Goal: Task Accomplishment & Management: Use online tool/utility

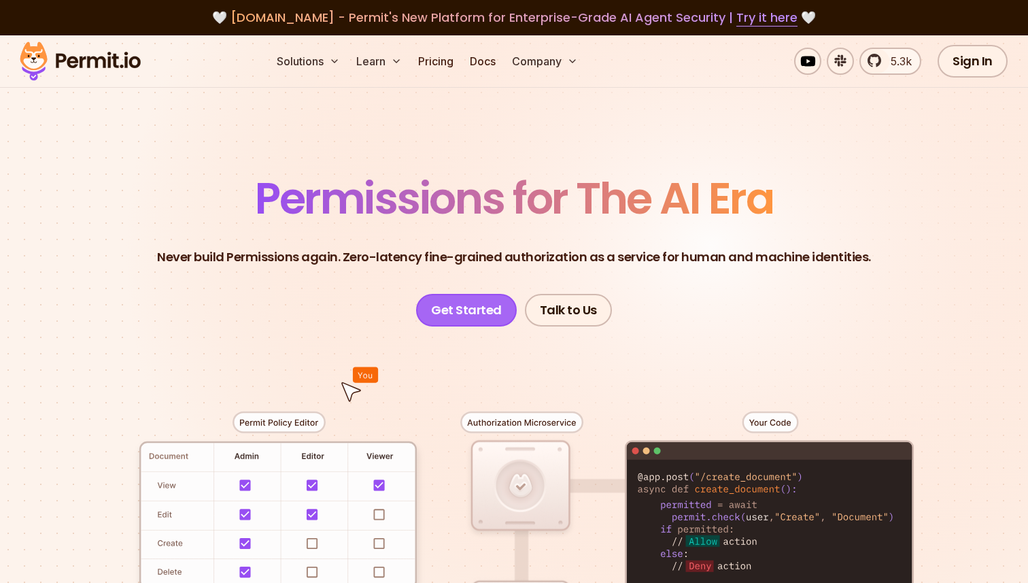
click at [475, 312] on link "Get Started" at bounding box center [466, 310] width 101 height 33
click at [479, 317] on link "Get Started" at bounding box center [466, 310] width 101 height 33
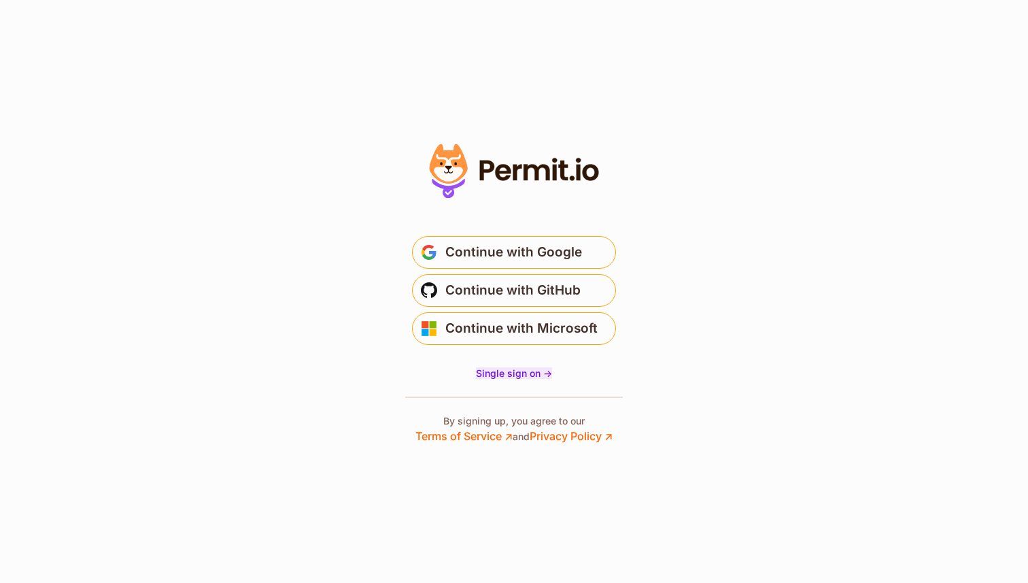
click at [510, 376] on span "Single sign on ->" at bounding box center [514, 373] width 76 height 12
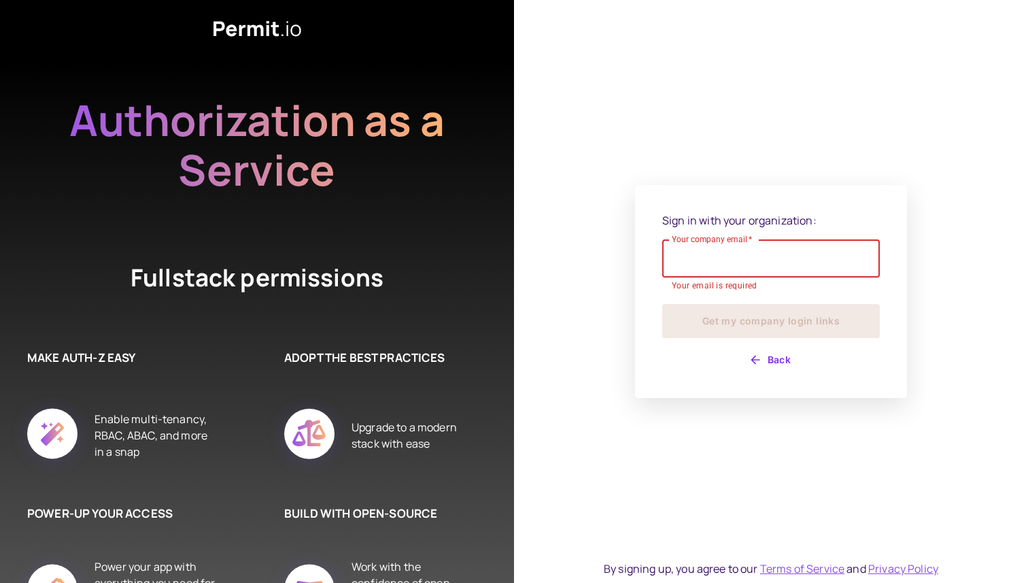
click at [766, 279] on div "Your company email   * Your company email   * Your email is required" at bounding box center [771, 266] width 218 height 54
click at [704, 260] on div "Your company email   * Your company email   * Your email is required" at bounding box center [771, 266] width 218 height 54
click at [704, 260] on input "Your company email   *" at bounding box center [771, 258] width 218 height 38
type input "*"
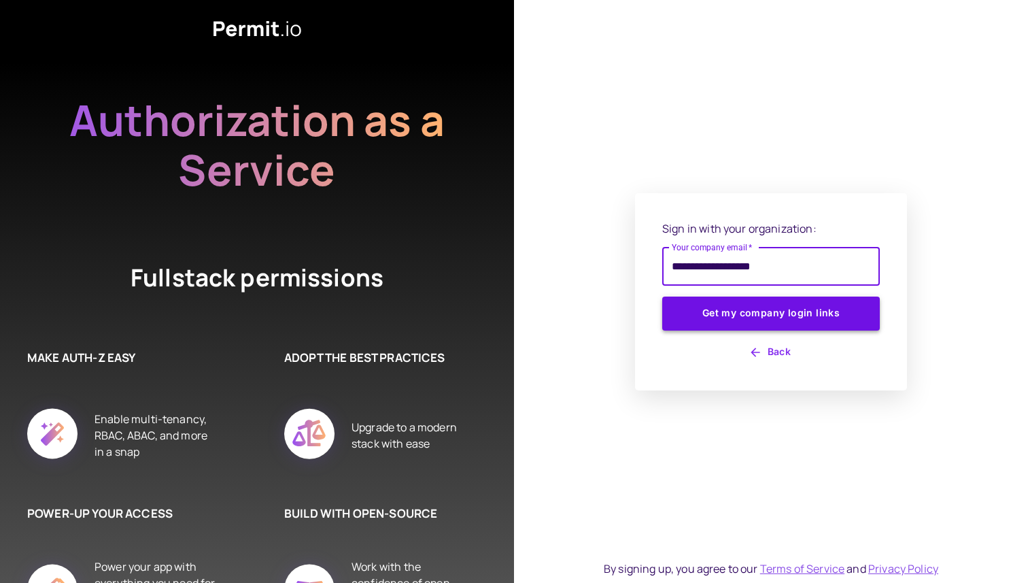
type input "**********"
click at [742, 313] on button "Get my company login links" at bounding box center [771, 313] width 218 height 34
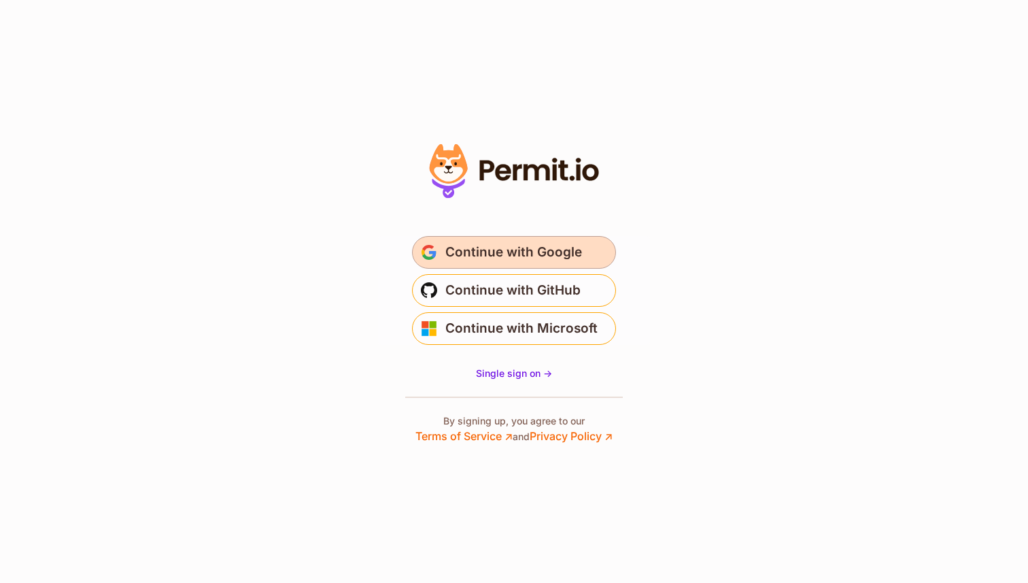
click at [604, 247] on button "Continue with Google" at bounding box center [514, 252] width 204 height 33
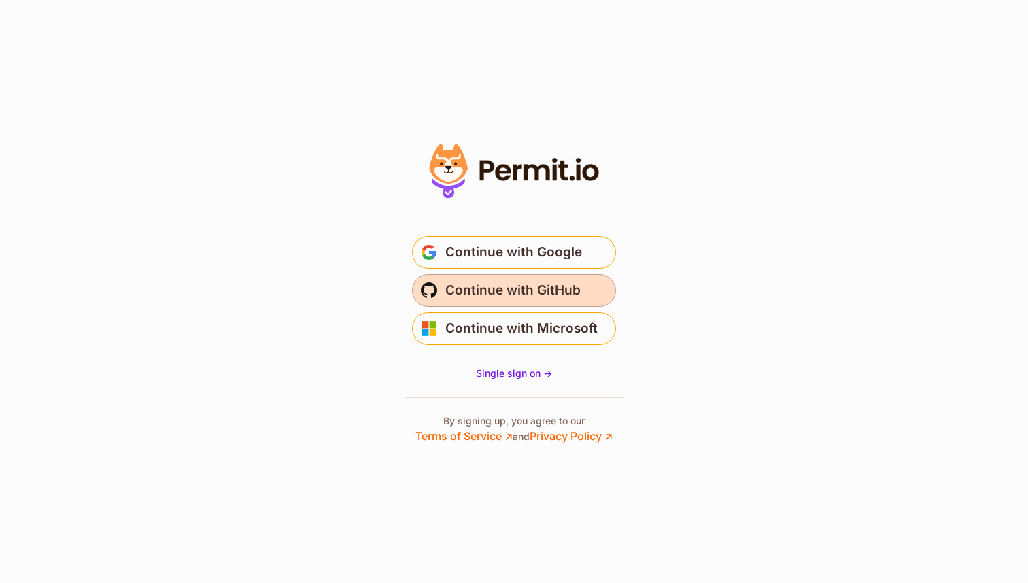
click at [566, 292] on span "Continue with GitHub" at bounding box center [512, 290] width 135 height 22
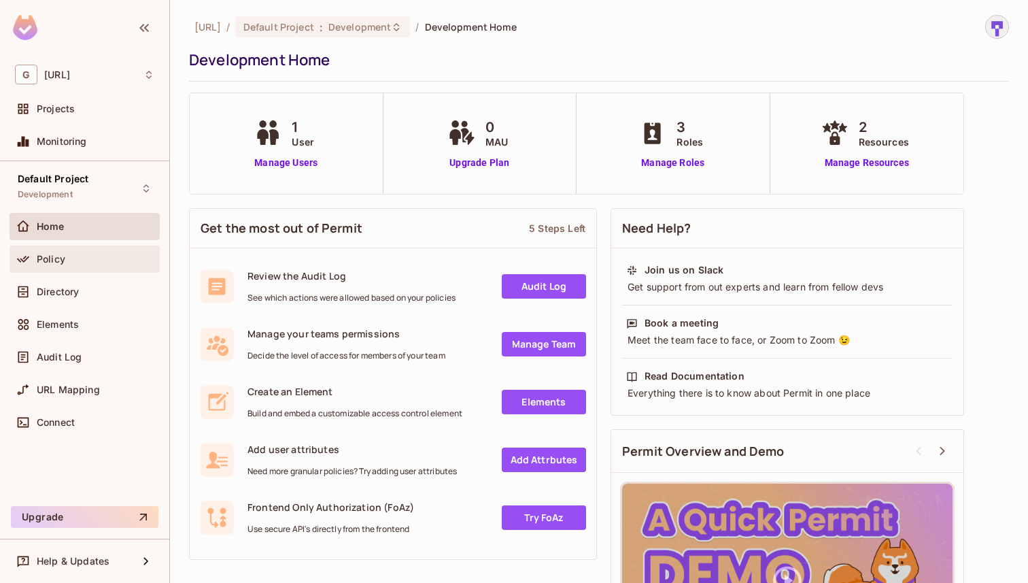
click at [44, 262] on span "Policy" at bounding box center [51, 259] width 29 height 11
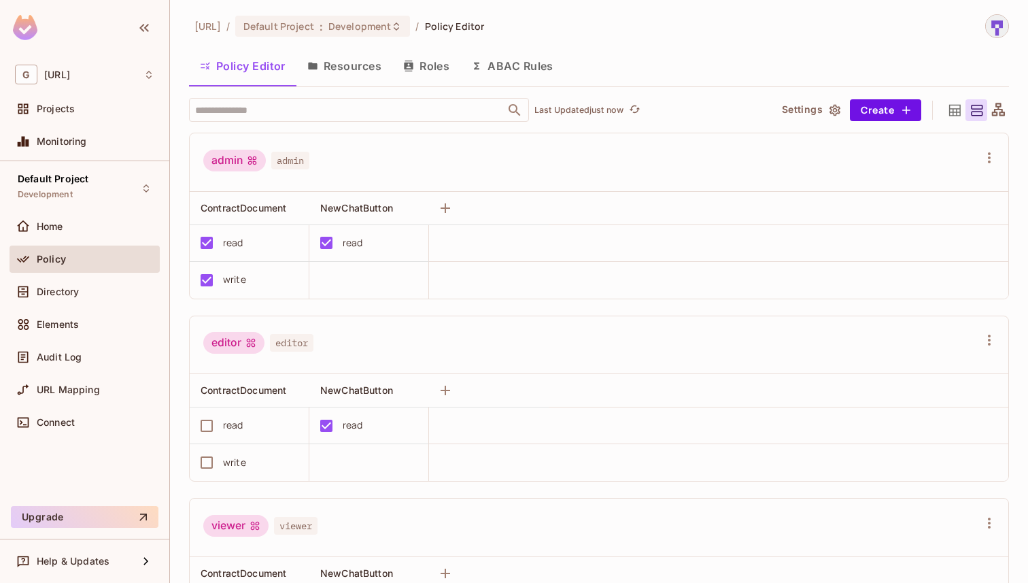
click at [347, 73] on button "Resources" at bounding box center [344, 66] width 96 height 34
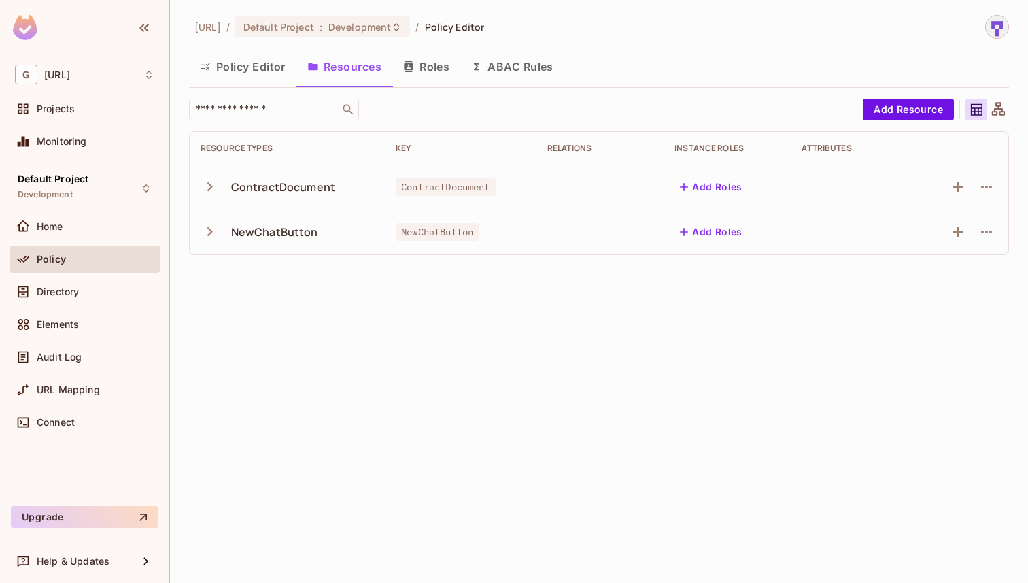
click at [438, 63] on button "Roles" at bounding box center [426, 67] width 68 height 34
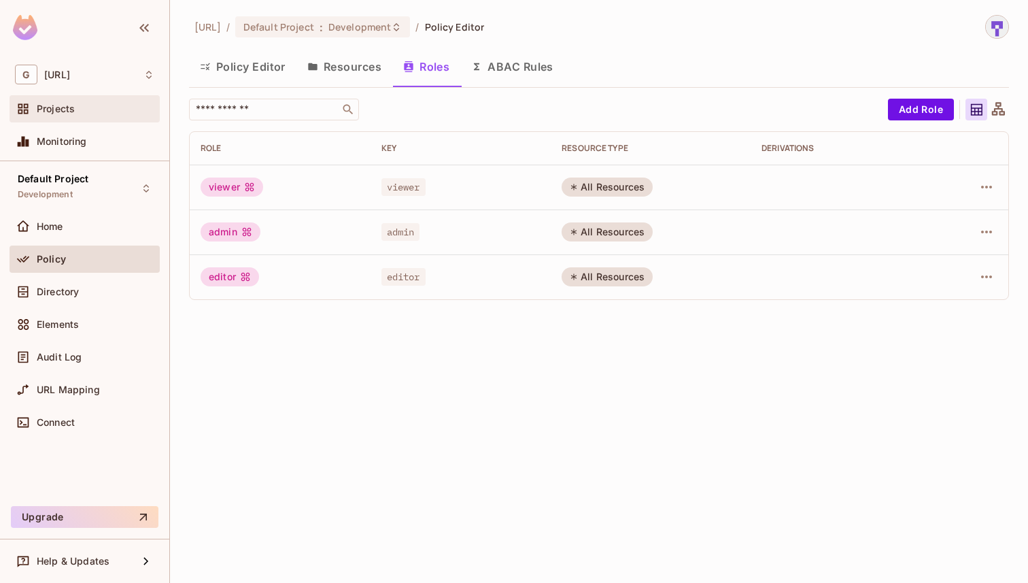
click at [58, 114] on span "Projects" at bounding box center [56, 108] width 38 height 11
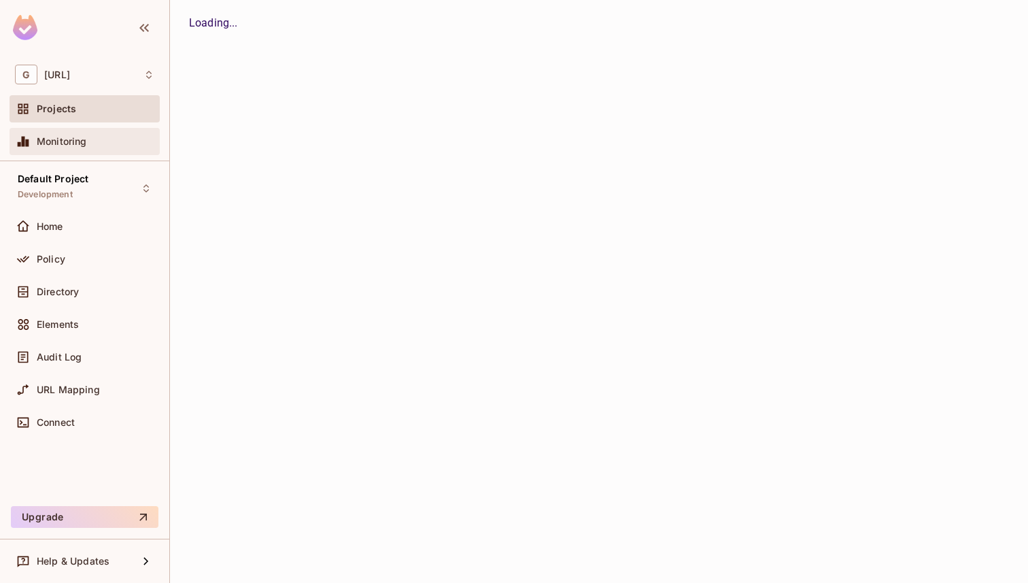
click at [99, 147] on div "Monitoring" at bounding box center [84, 141] width 139 height 16
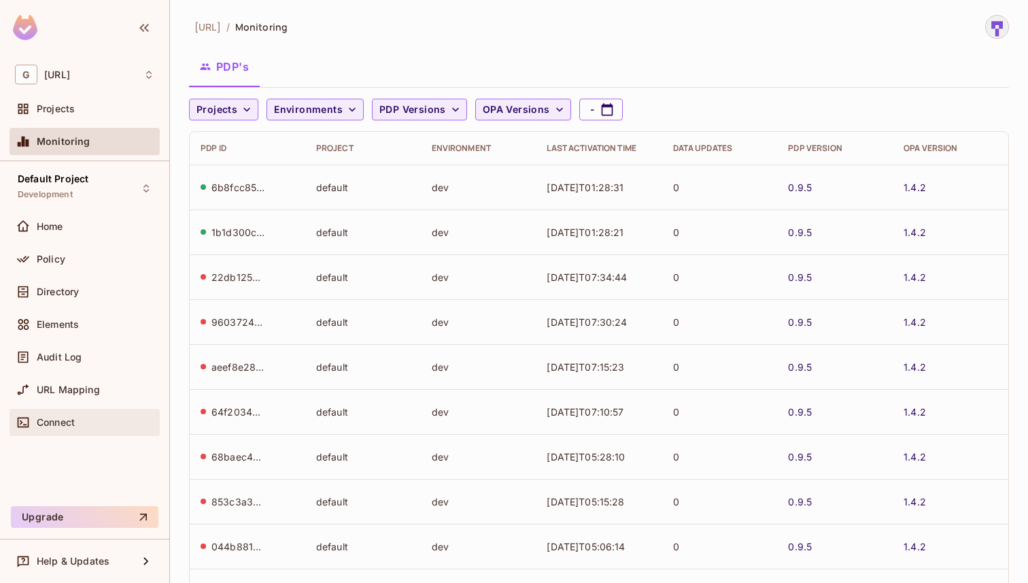
click at [103, 426] on div "Connect" at bounding box center [96, 422] width 118 height 11
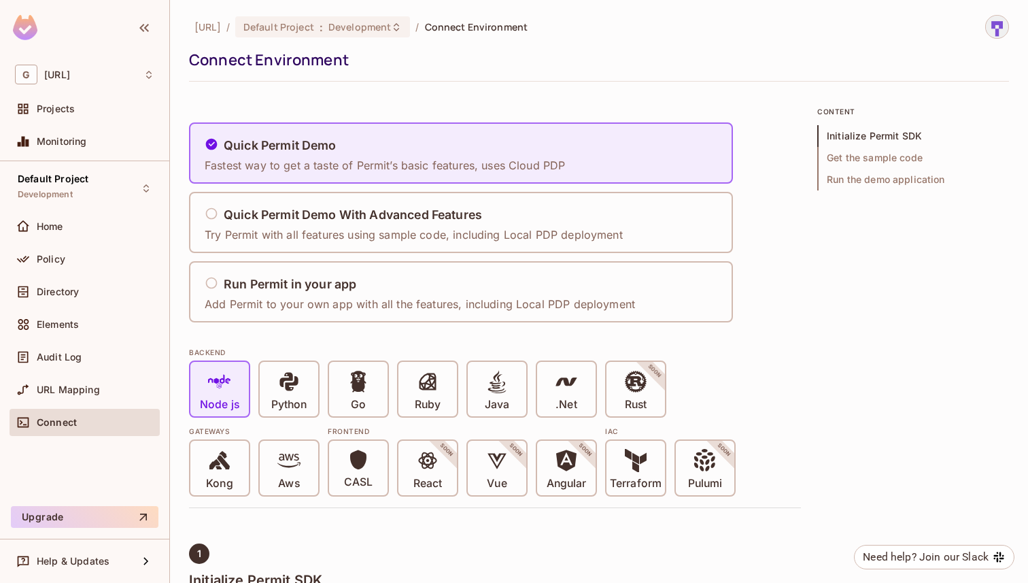
click at [996, 24] on img at bounding box center [997, 27] width 22 height 22
click at [826, 61] on div at bounding box center [514, 291] width 1028 height 583
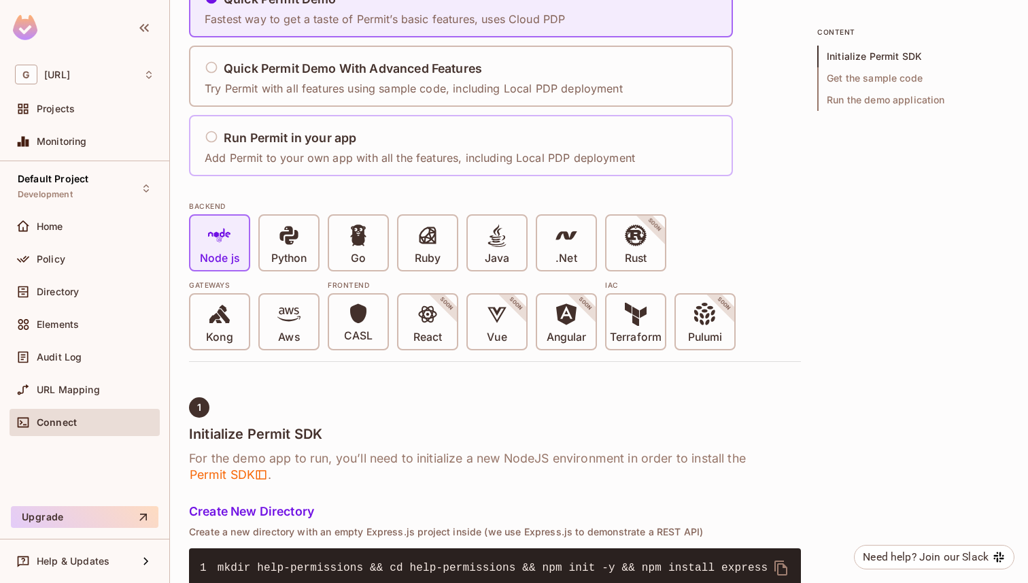
scroll to position [148, 0]
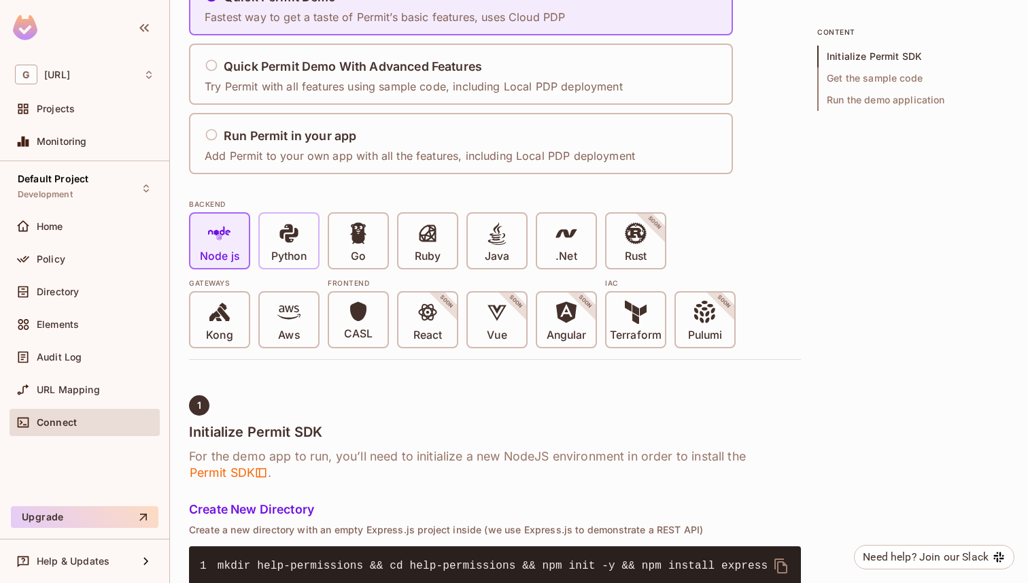
click at [295, 252] on p "Python" at bounding box center [288, 257] width 35 height 14
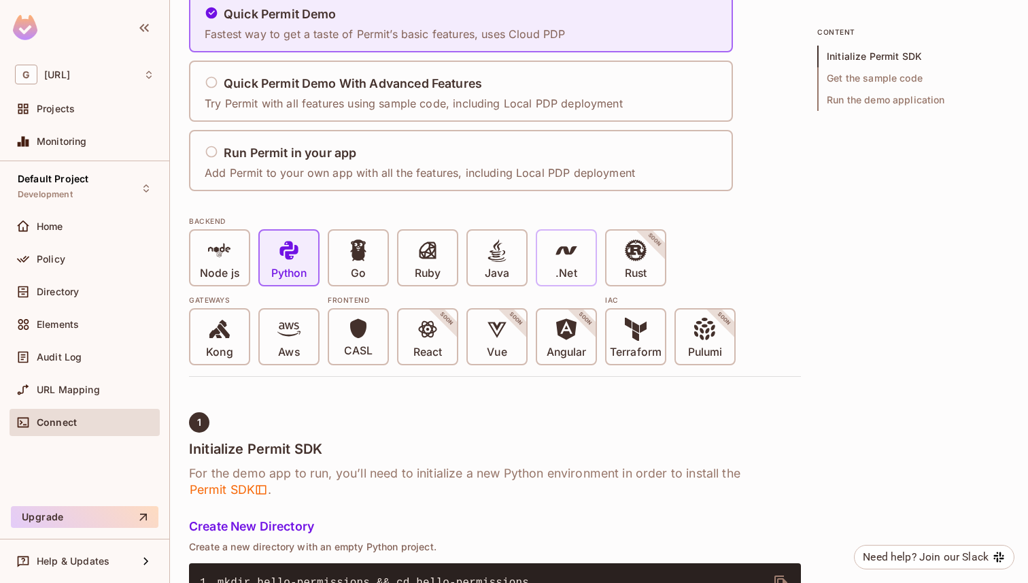
scroll to position [0, 0]
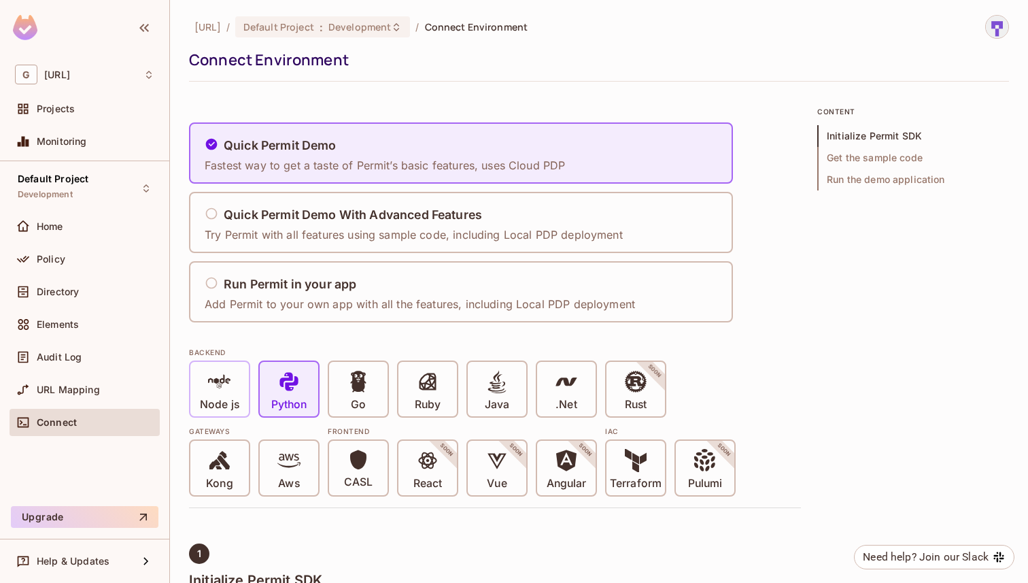
click at [230, 398] on p "Node js" at bounding box center [219, 405] width 39 height 14
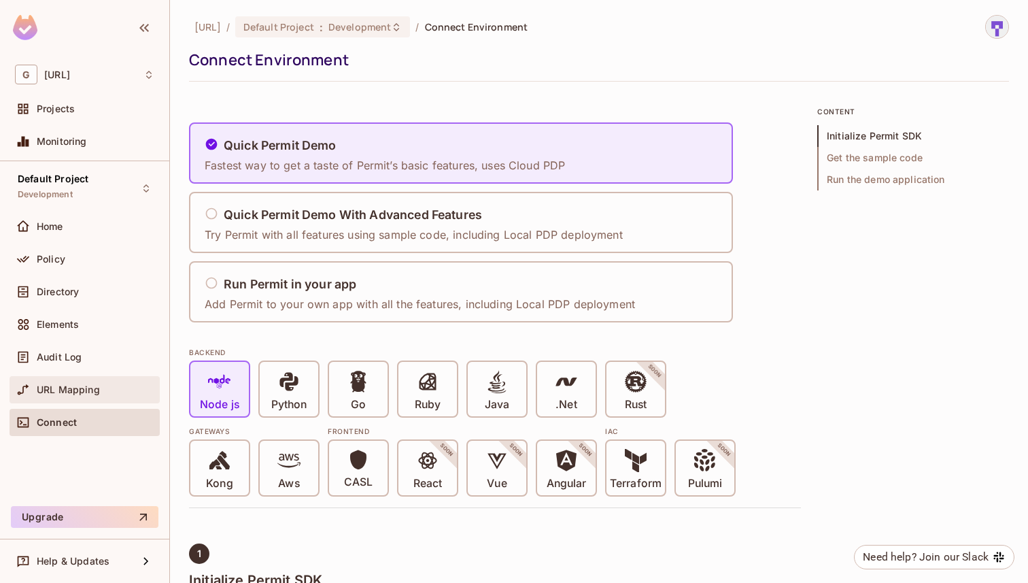
click at [78, 387] on span "URL Mapping" at bounding box center [68, 389] width 63 height 11
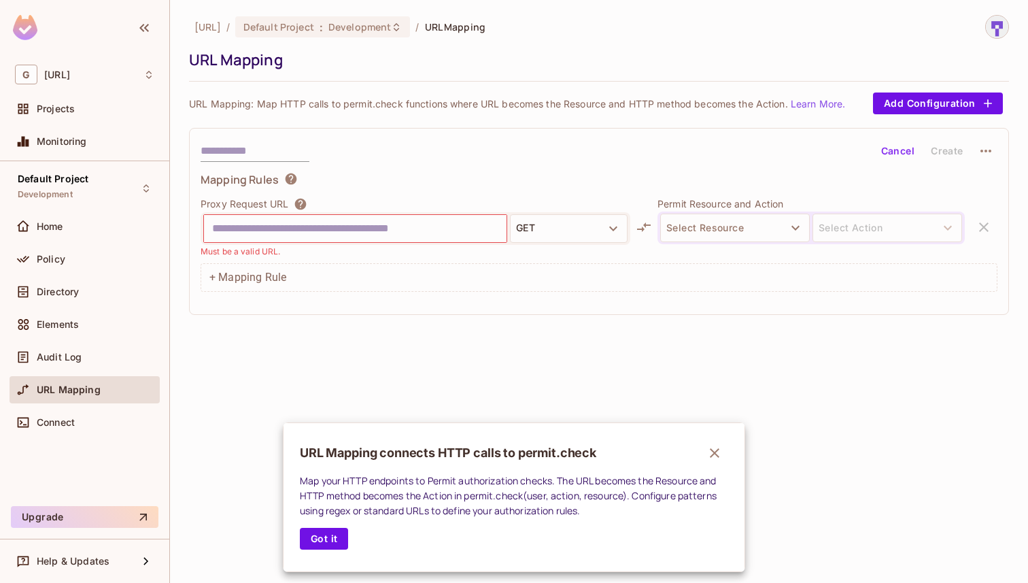
click at [716, 450] on icon "button" at bounding box center [715, 453] width 10 height 10
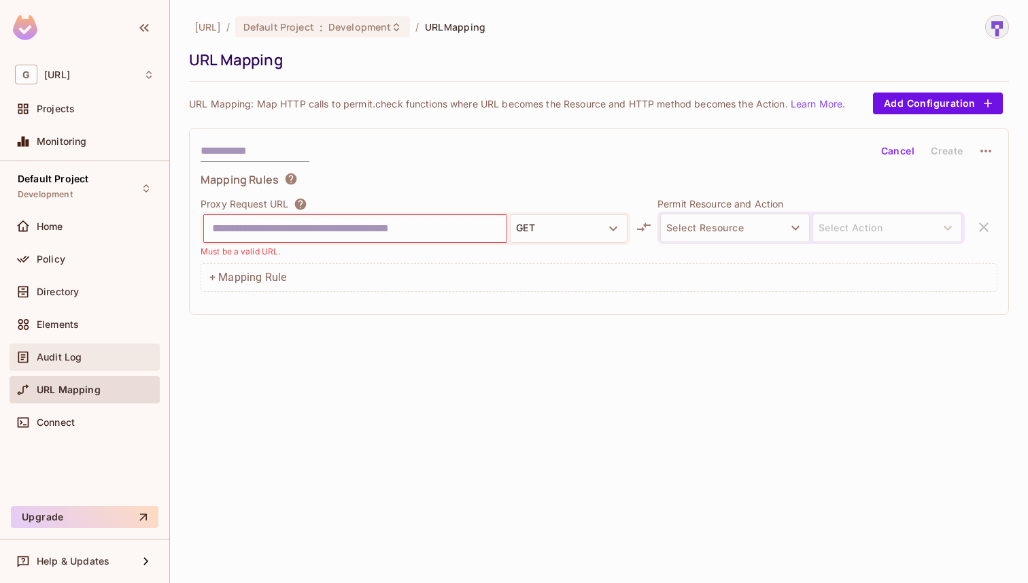
click at [41, 354] on span "Audit Log" at bounding box center [59, 356] width 45 height 11
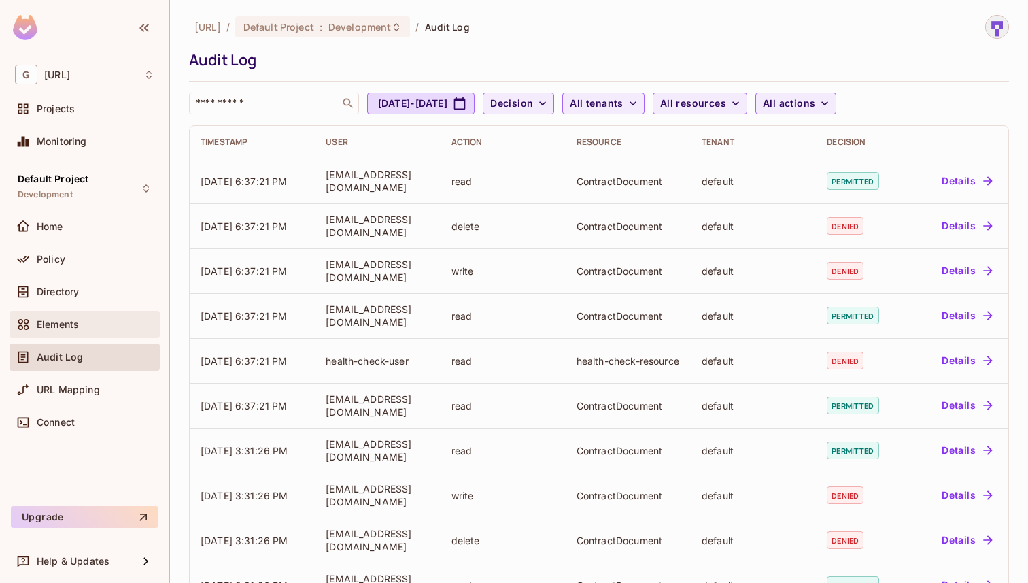
click at [69, 330] on div "Elements" at bounding box center [84, 324] width 139 height 16
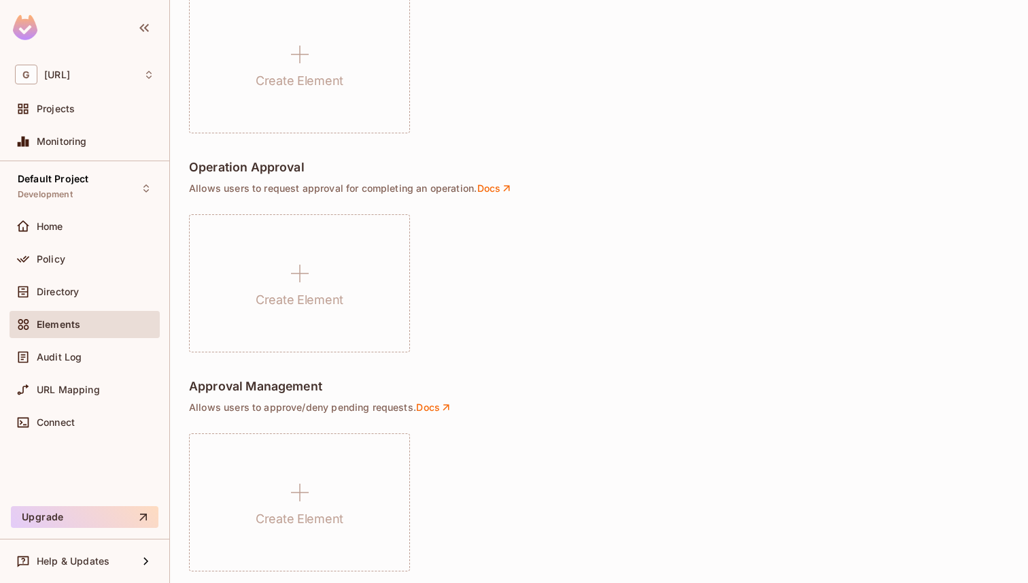
scroll to position [932, 0]
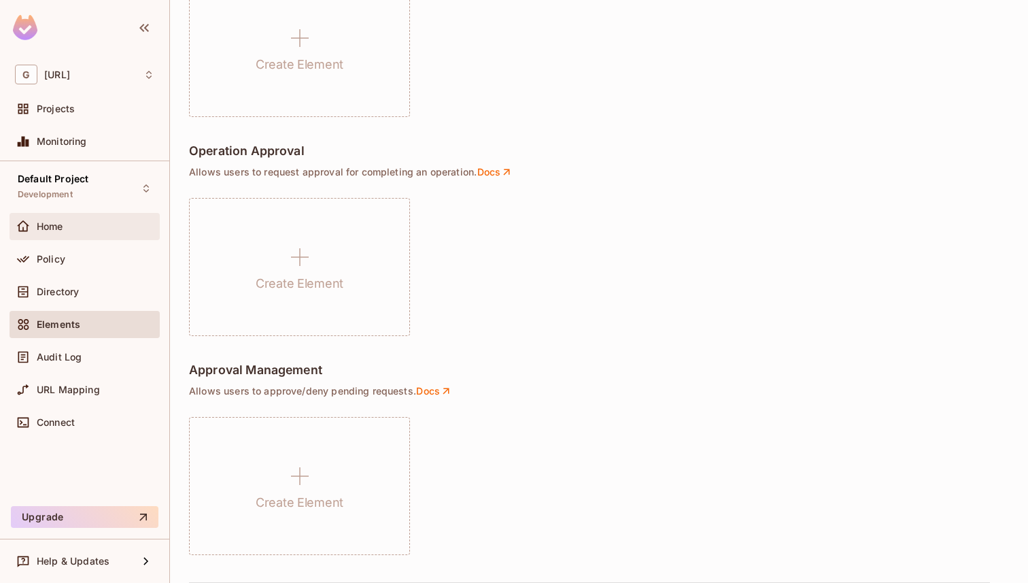
click at [132, 227] on div "Home" at bounding box center [96, 226] width 118 height 11
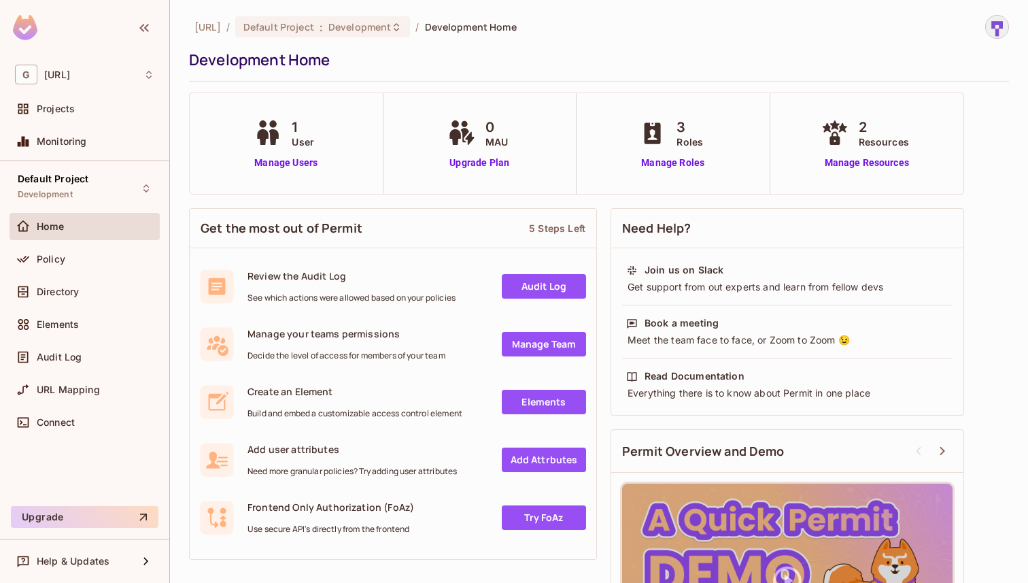
click at [67, 275] on div "Policy" at bounding box center [85, 261] width 150 height 33
click at [48, 258] on span "Policy" at bounding box center [51, 259] width 29 height 11
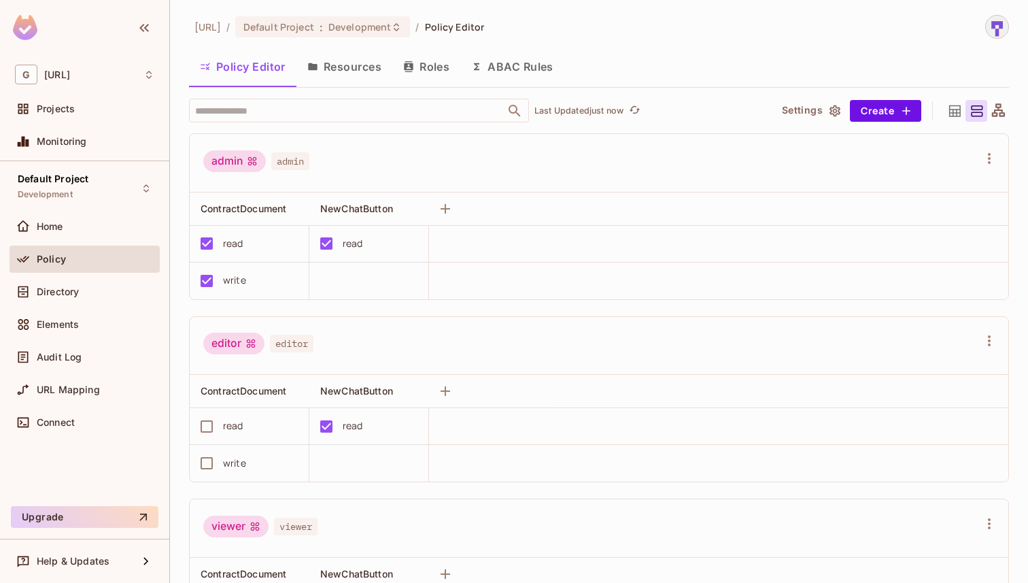
click at [370, 66] on button "Resources" at bounding box center [344, 67] width 96 height 34
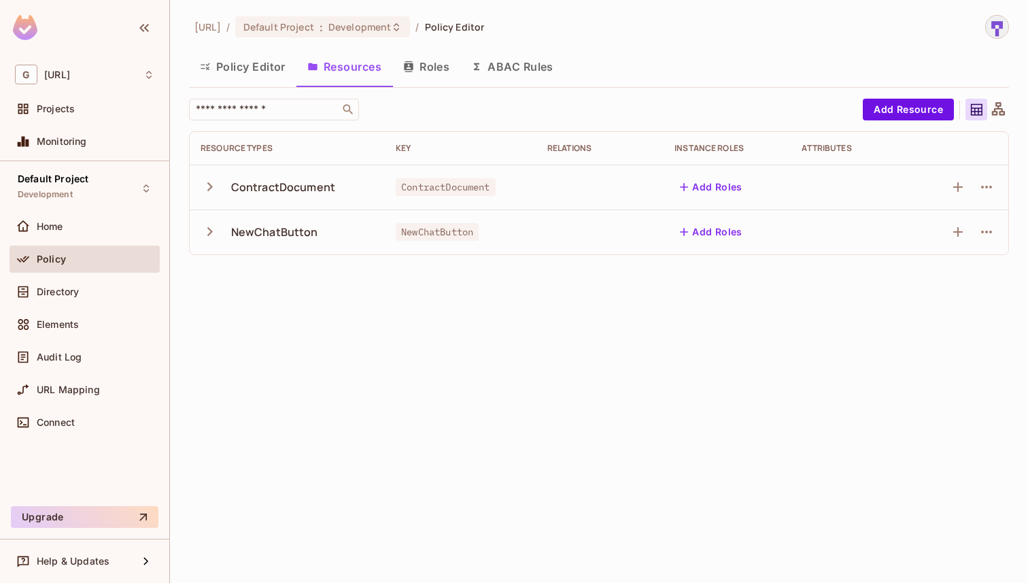
click at [462, 76] on button "ABAC Rules" at bounding box center [512, 67] width 104 height 34
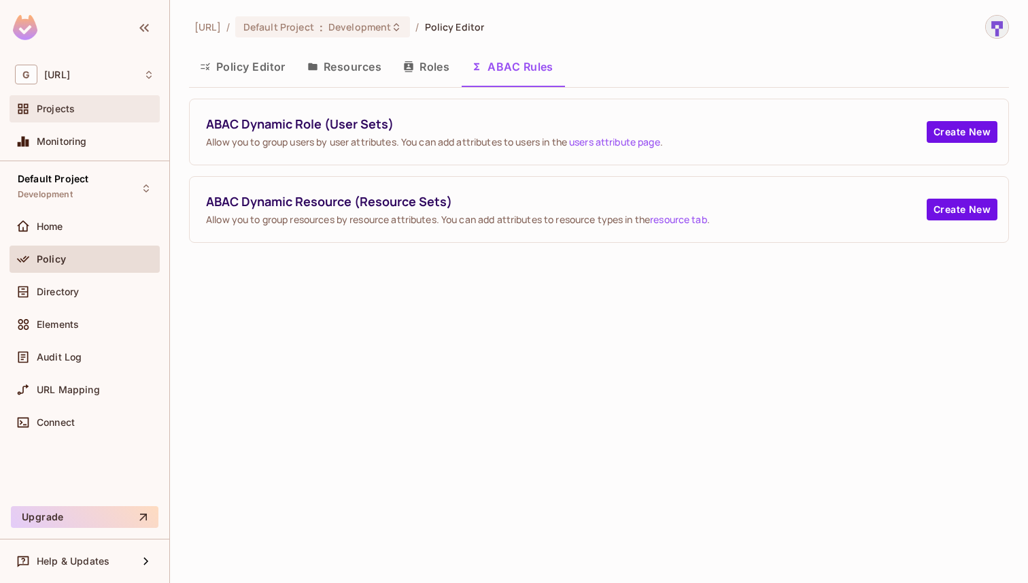
click at [73, 116] on div "Projects" at bounding box center [84, 109] width 139 height 16
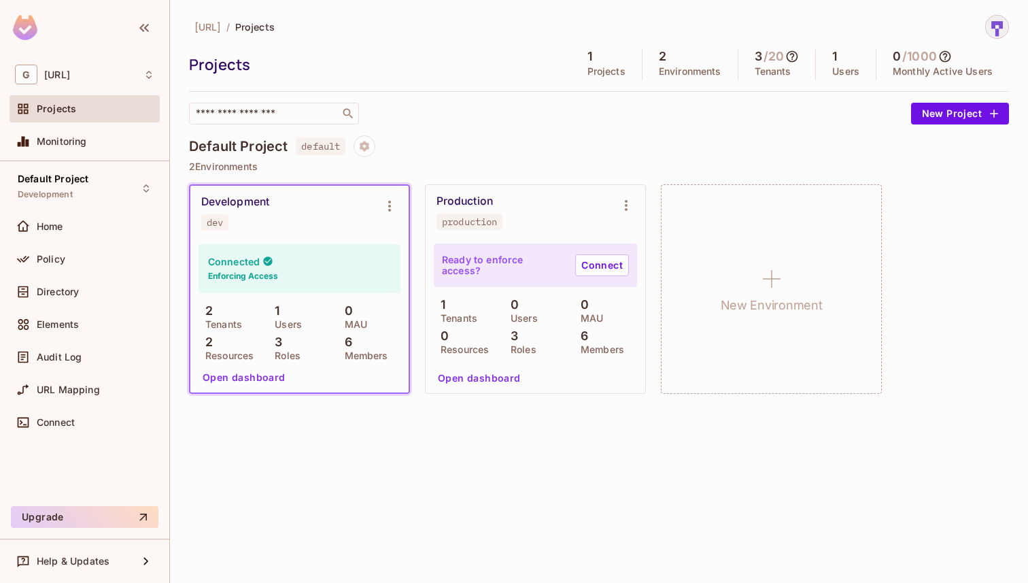
click at [576, 237] on div "Production production" at bounding box center [536, 212] width 220 height 54
click at [250, 383] on button "Open dashboard" at bounding box center [244, 377] width 94 height 22
